Goal: Information Seeking & Learning: Find specific fact

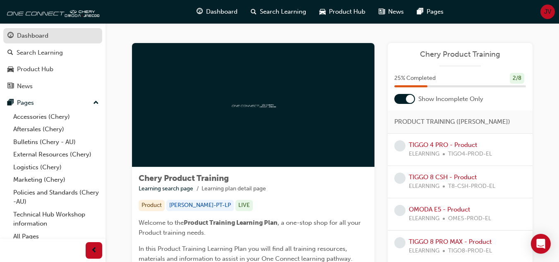
click at [28, 36] on div "Dashboard" at bounding box center [32, 36] width 31 height 10
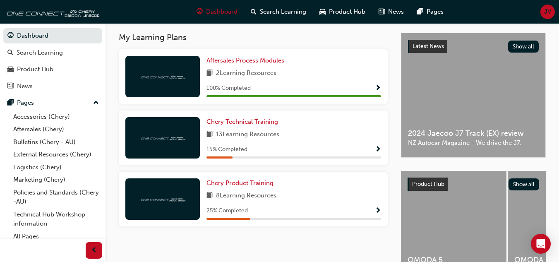
scroll to position [183, 0]
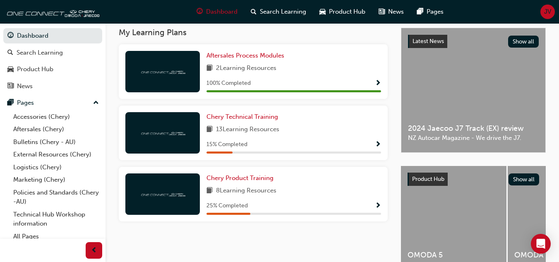
click at [229, 139] on div "Chery Technical Training 13 Learning Resources 15 % Completed" at bounding box center [294, 132] width 175 height 41
click at [231, 120] on span "Chery Technical Training" at bounding box center [243, 116] width 72 height 7
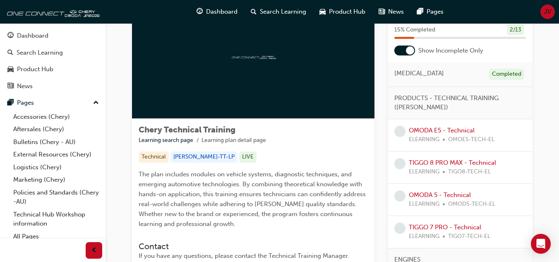
scroll to position [32, 0]
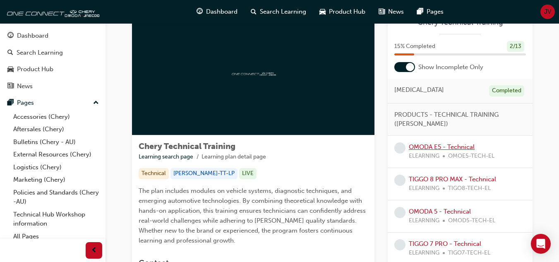
click at [448, 145] on link "OMODA E5 - Technical" at bounding box center [442, 146] width 66 height 7
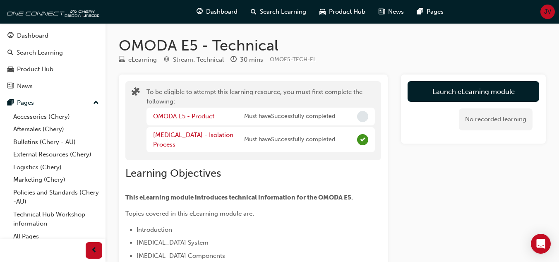
click at [175, 114] on link "OMODA E5 - Product" at bounding box center [183, 116] width 61 height 7
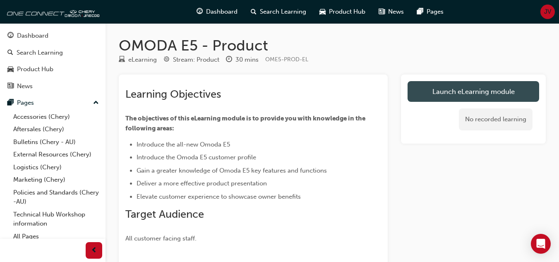
click at [449, 88] on link "Launch eLearning module" at bounding box center [474, 91] width 132 height 21
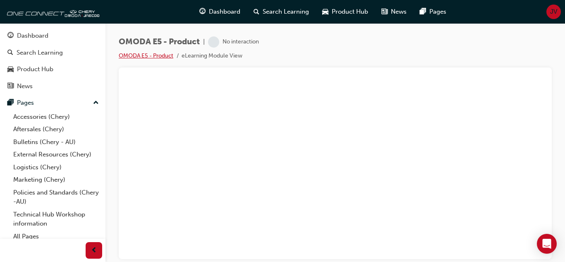
click at [155, 54] on link "OMODA E5 - Product" at bounding box center [146, 55] width 55 height 7
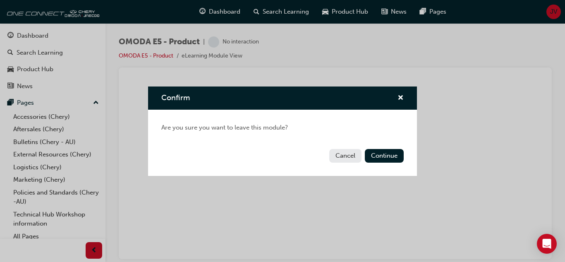
click at [348, 155] on button "Cancel" at bounding box center [345, 156] width 32 height 14
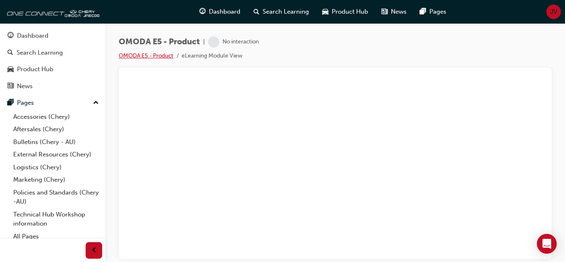
click at [146, 55] on link "OMODA E5 - Product" at bounding box center [146, 55] width 55 height 7
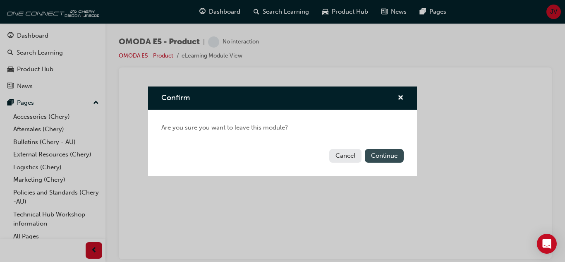
click at [379, 161] on button "Continue" at bounding box center [384, 156] width 39 height 14
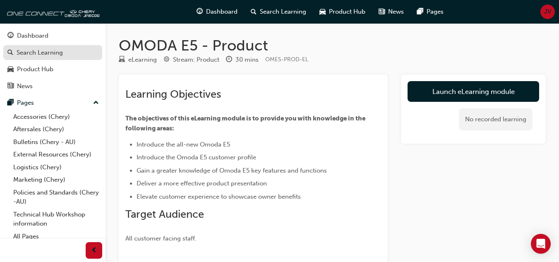
click at [36, 52] on div "Search Learning" at bounding box center [40, 53] width 46 height 10
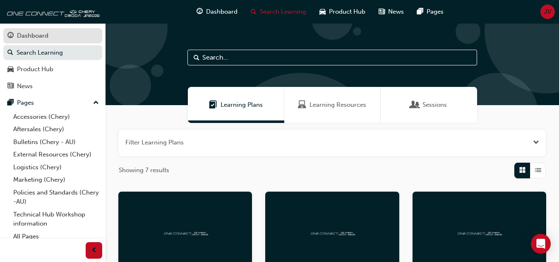
click at [42, 31] on div "Dashboard" at bounding box center [52, 36] width 91 height 10
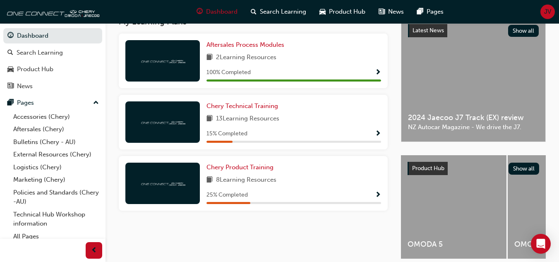
scroll to position [192, 0]
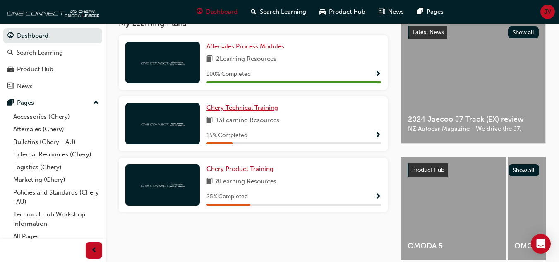
click at [228, 108] on span "Chery Technical Training" at bounding box center [243, 107] width 72 height 7
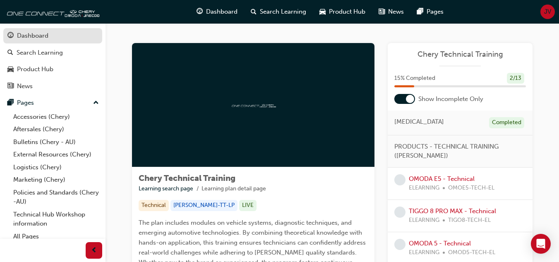
click at [31, 38] on div "Dashboard" at bounding box center [32, 36] width 31 height 10
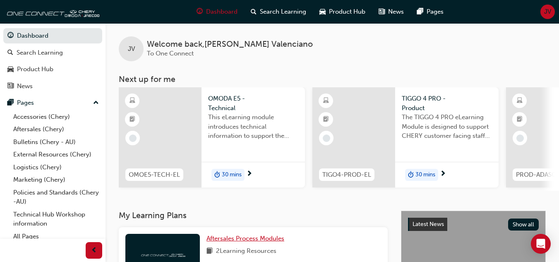
click at [241, 242] on span "Aftersales Process Modules" at bounding box center [246, 238] width 78 height 7
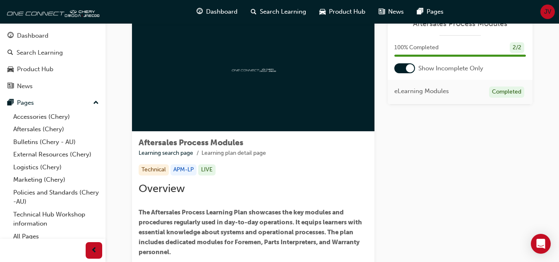
scroll to position [2, 0]
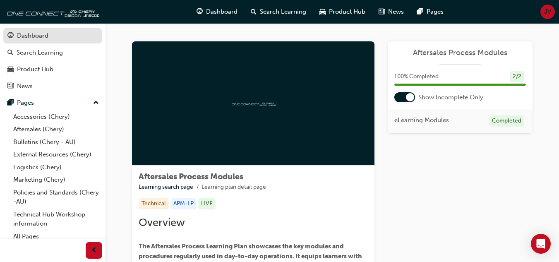
click at [17, 31] on div "Dashboard" at bounding box center [32, 36] width 31 height 10
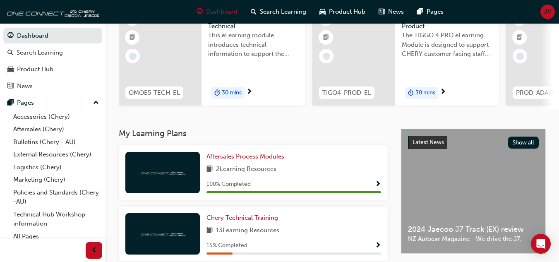
scroll to position [0, 385]
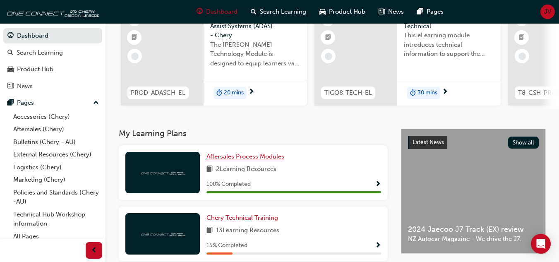
click at [229, 160] on span "Aftersales Process Modules" at bounding box center [246, 156] width 78 height 7
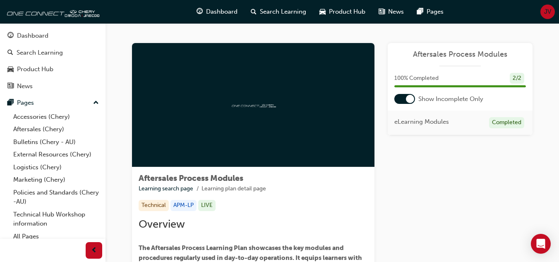
click at [406, 101] on div at bounding box center [404, 99] width 21 height 10
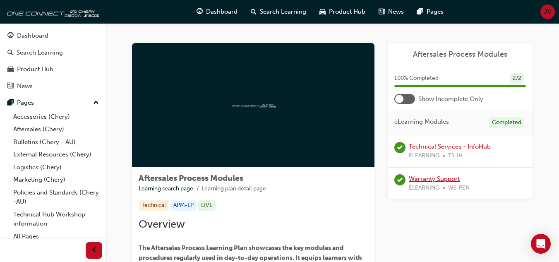
click at [435, 176] on link "Warranty Support" at bounding box center [434, 178] width 51 height 7
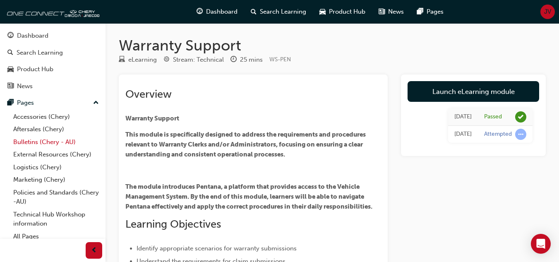
click at [27, 143] on link "Bulletins (Chery - AU)" at bounding box center [56, 142] width 92 height 13
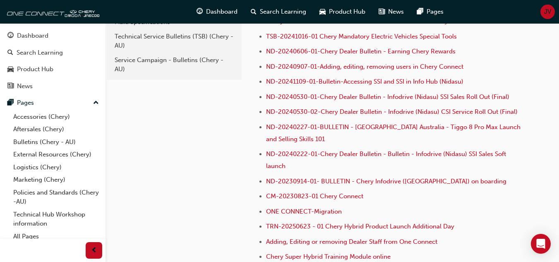
scroll to position [207, 0]
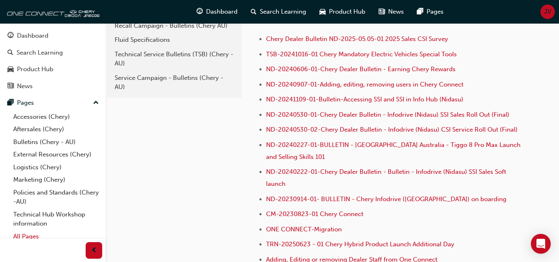
click at [25, 234] on link "All Pages" at bounding box center [56, 236] width 92 height 13
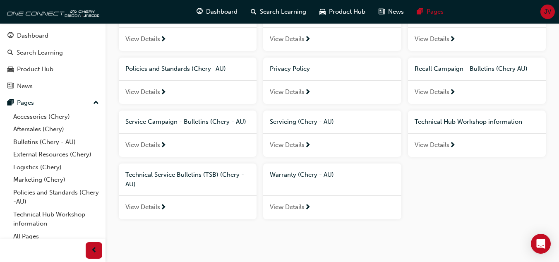
scroll to position [205, 0]
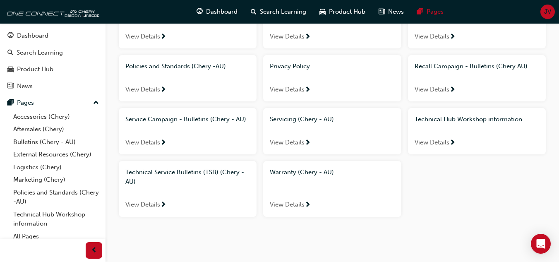
click at [282, 202] on span "View Details" at bounding box center [287, 205] width 35 height 10
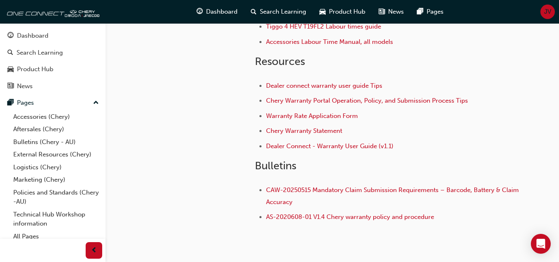
scroll to position [193, 0]
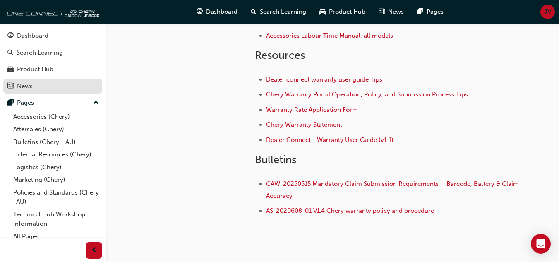
click at [31, 89] on div "News" at bounding box center [25, 87] width 16 height 10
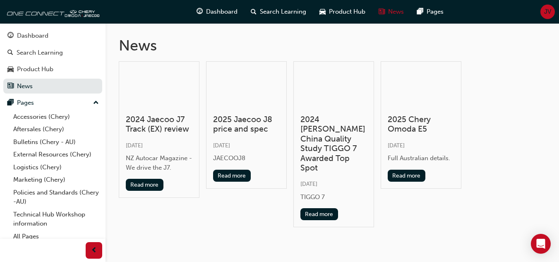
scroll to position [10, 0]
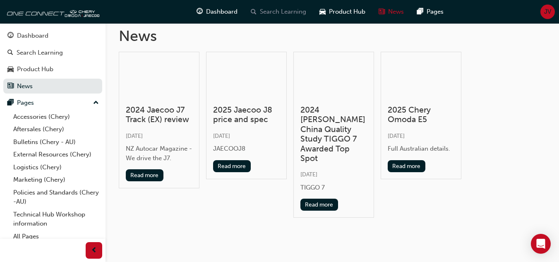
click at [269, 14] on span "Search Learning" at bounding box center [283, 12] width 46 height 10
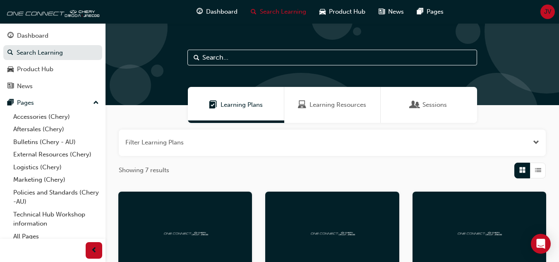
click at [329, 103] on span "Learning Resources" at bounding box center [338, 105] width 57 height 10
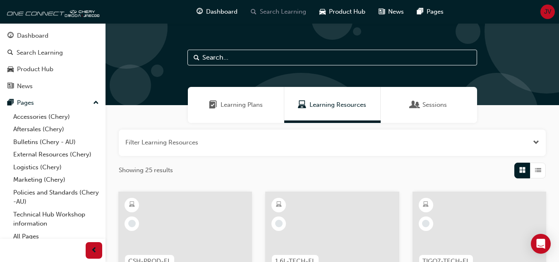
click at [258, 12] on div "Search Learning" at bounding box center [278, 11] width 69 height 17
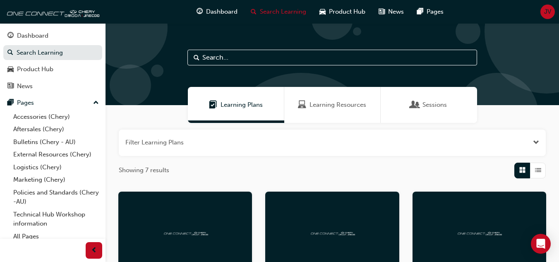
click at [216, 61] on input "text" at bounding box center [332, 58] width 290 height 16
type input "w"
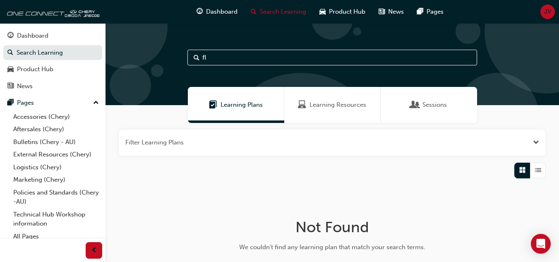
type input "f"
type input "frequently asked question"
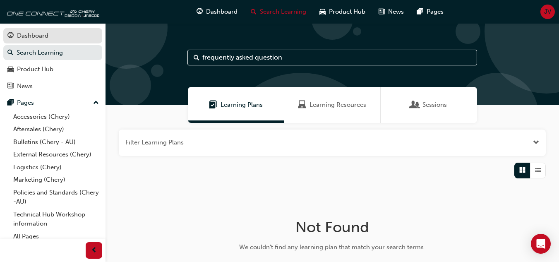
click at [39, 36] on div "Dashboard" at bounding box center [32, 36] width 31 height 10
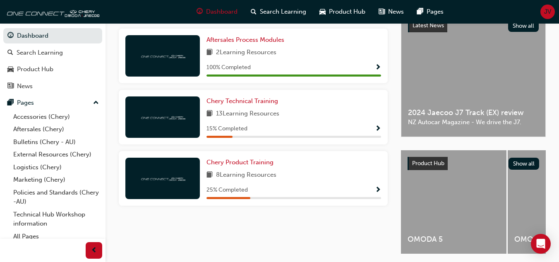
scroll to position [233, 0]
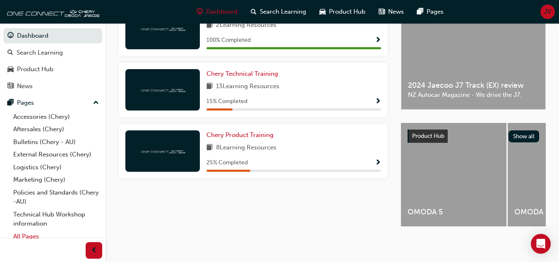
click at [19, 234] on link "All Pages" at bounding box center [56, 236] width 92 height 13
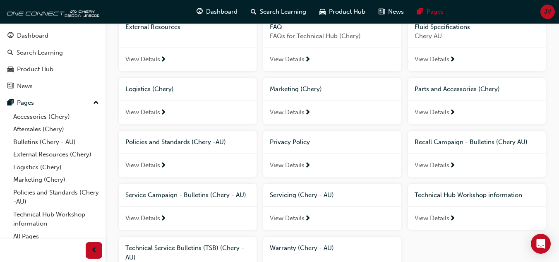
scroll to position [128, 0]
click at [153, 147] on div "Policies and Standards (Chery -AU)" at bounding box center [187, 143] width 125 height 10
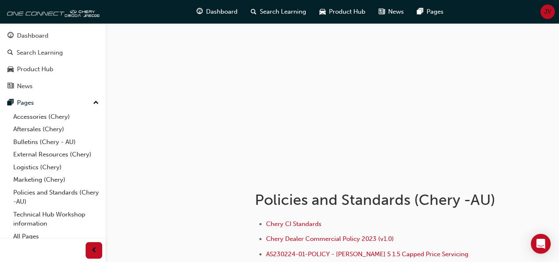
click at [153, 147] on div at bounding box center [333, 98] width 454 height 151
click at [81, 113] on link "Accessories (Chery)" at bounding box center [56, 116] width 92 height 13
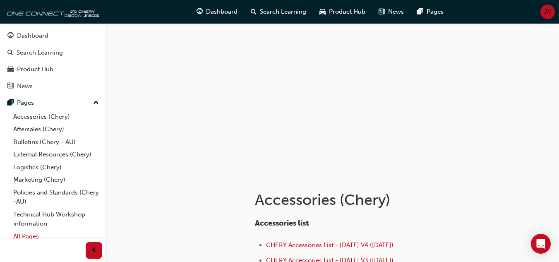
click at [22, 235] on link "All Pages" at bounding box center [56, 236] width 92 height 13
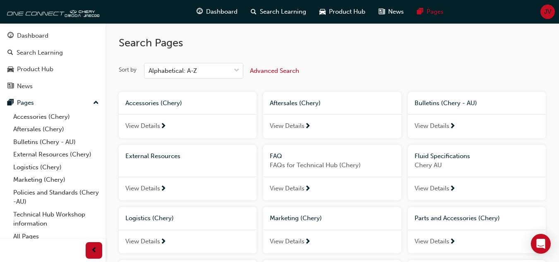
click at [296, 161] on span "FAQs for Technical Hub (Chery)" at bounding box center [332, 166] width 125 height 10
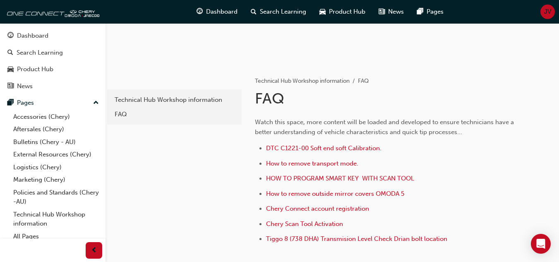
scroll to position [112, 0]
click at [347, 238] on span "Tiggo 8 (738 DHA) Transmision Level Check Drian bolt location" at bounding box center [356, 237] width 181 height 7
click at [342, 237] on span "Tiggo 8 (738 DHA) Transmision Level Check Drian bolt location" at bounding box center [356, 237] width 181 height 7
click at [321, 196] on span "How to remove outside mirror covers OMODA 5" at bounding box center [335, 192] width 138 height 7
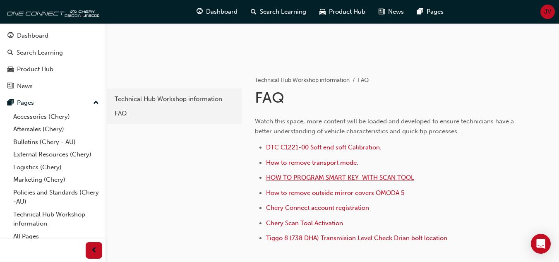
click at [310, 175] on span "HOW TO PROGRAM SMART KEY WITH SCAN TOOL" at bounding box center [340, 177] width 148 height 7
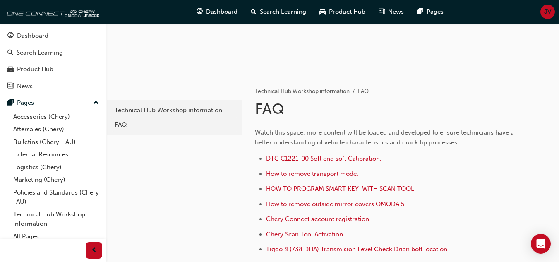
scroll to position [104, 0]
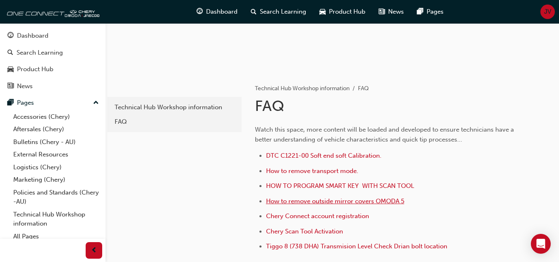
click at [305, 201] on span "How to remove outside mirror covers OMODA 5" at bounding box center [335, 200] width 138 height 7
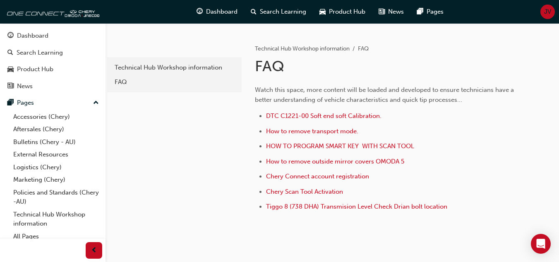
scroll to position [147, 0]
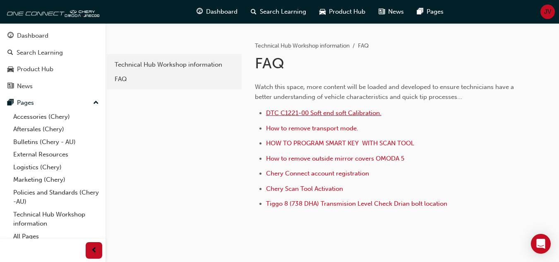
click at [310, 113] on span "DTC C1221-00 Soft end soft Calibration." at bounding box center [323, 112] width 115 height 7
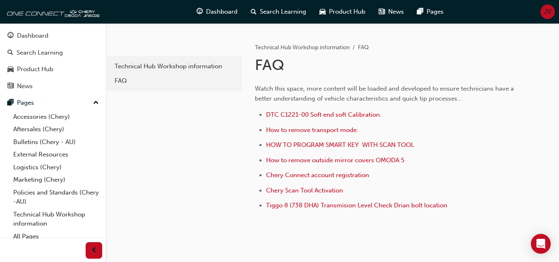
scroll to position [151, 0]
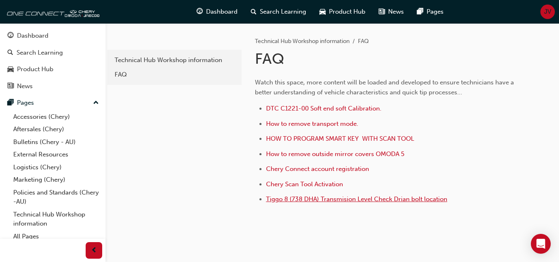
click at [322, 197] on span "Tiggo 8 (738 DHA) Transmision Level Check Drian bolt location" at bounding box center [356, 198] width 181 height 7
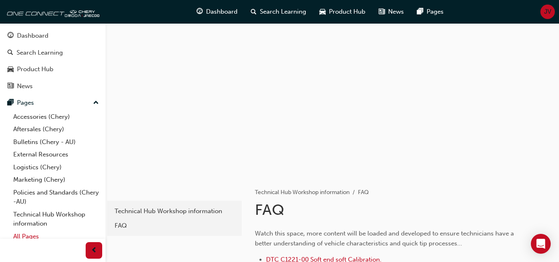
click at [23, 234] on link "All Pages" at bounding box center [56, 236] width 92 height 13
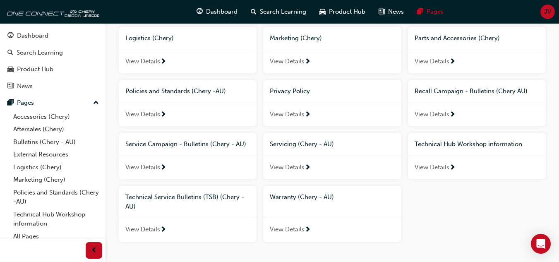
scroll to position [181, 0]
click at [165, 193] on span "Technical Service Bulletins (TSB) (Chery - AU)" at bounding box center [184, 200] width 119 height 17
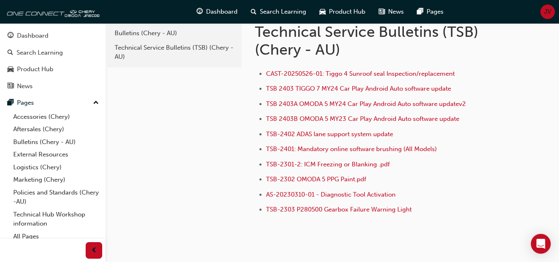
scroll to position [29, 0]
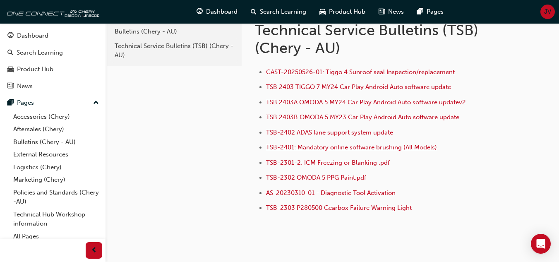
click at [385, 147] on span "TSB-2401: Mandatory online software brushing (All Models)" at bounding box center [351, 147] width 171 height 7
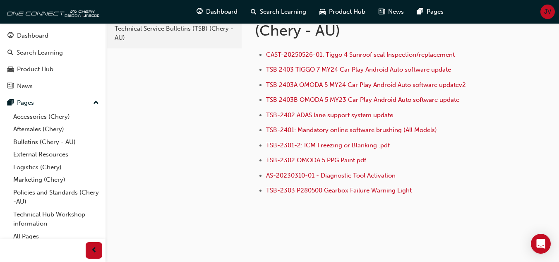
scroll to position [43, 0]
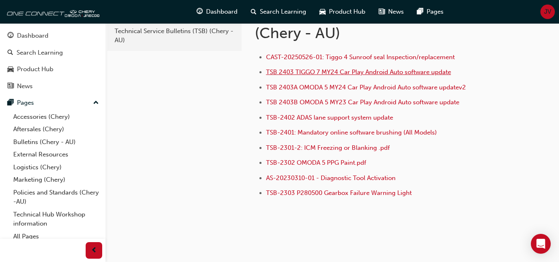
click at [380, 71] on span "TSB 2403 TIGGO 7 MY24 Car Play Android Auto software update" at bounding box center [358, 71] width 185 height 7
